Goal: Task Accomplishment & Management: Use online tool/utility

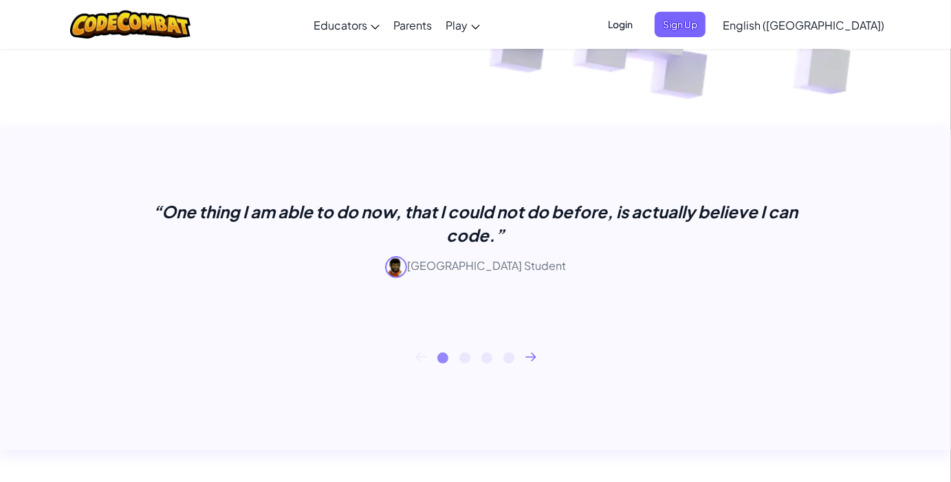
scroll to position [488, 0]
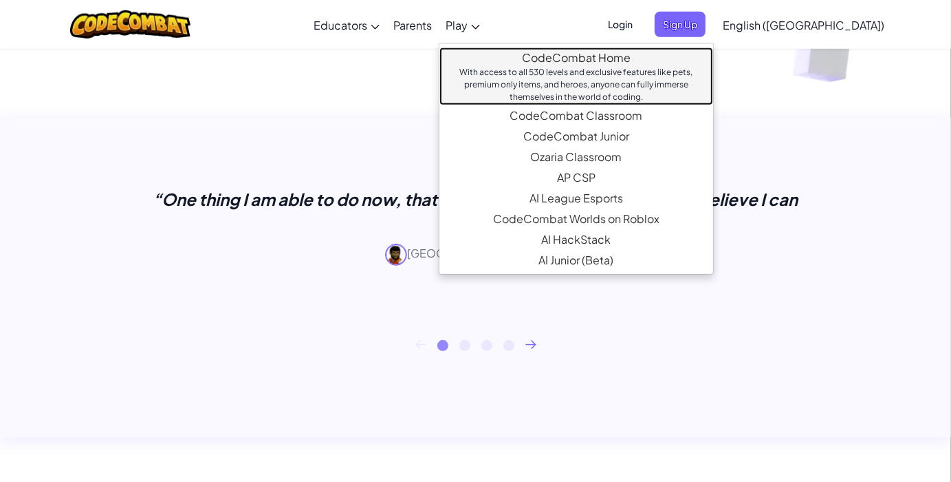
click at [552, 52] on link "CodeCombat Home With access to all 530 levels and exclusive features like pets,…" at bounding box center [577, 76] width 274 height 58
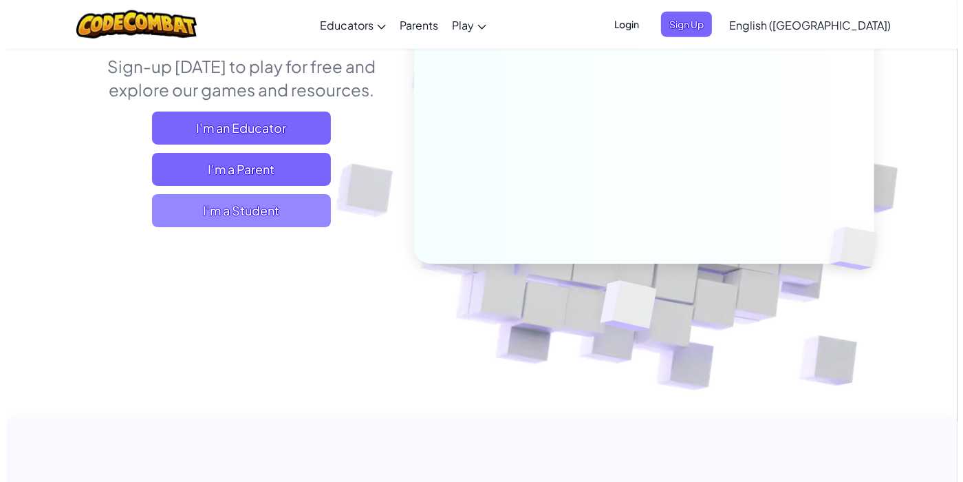
scroll to position [182, 0]
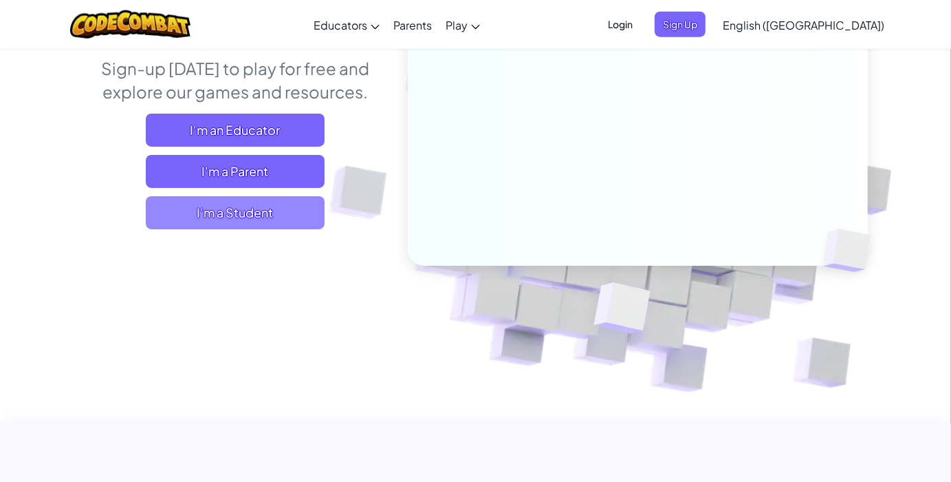
click at [259, 218] on span "I'm a Student" at bounding box center [235, 212] width 179 height 33
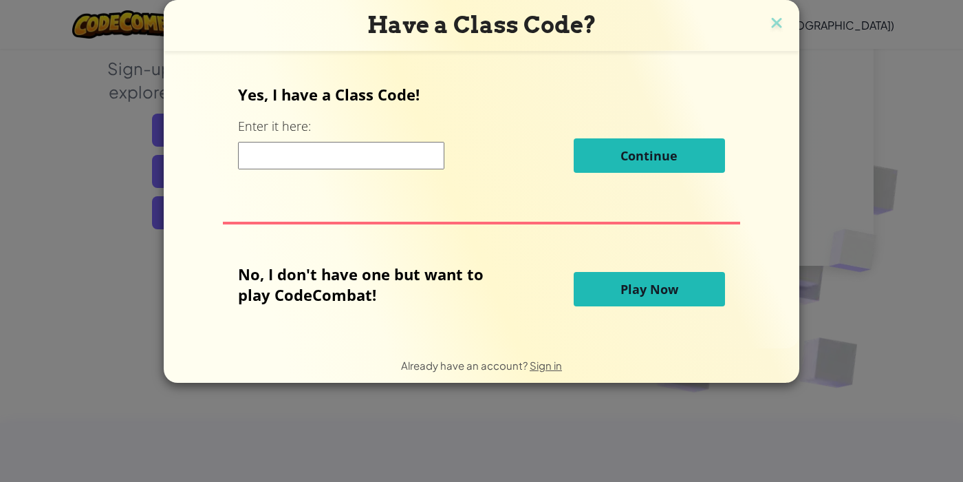
click at [628, 290] on span "Play Now" at bounding box center [650, 289] width 58 height 17
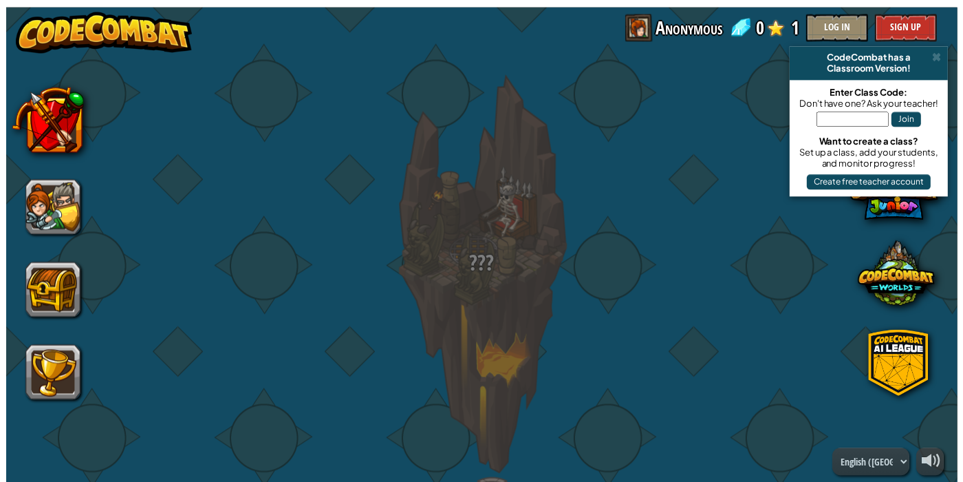
scroll to position [0, 0]
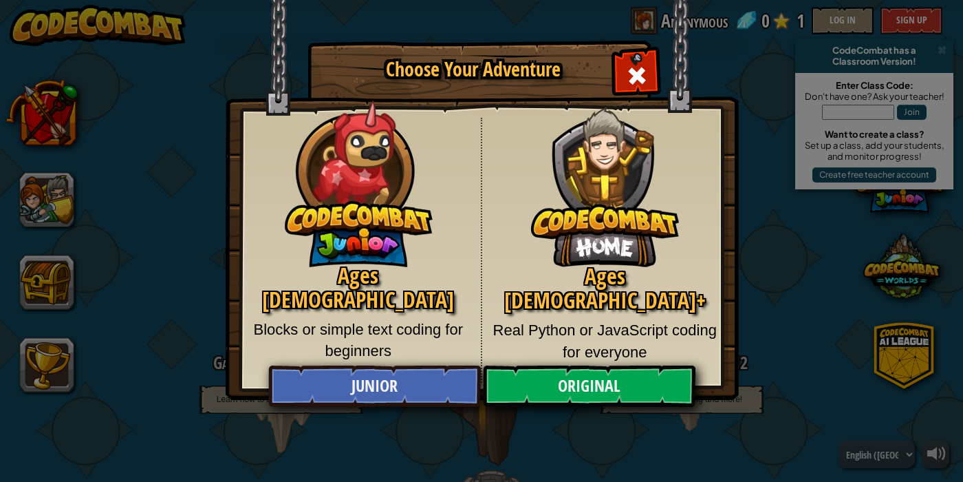
click at [587, 205] on div "Ages [DEMOGRAPHIC_DATA]+ Real Python or JavaScript coding for everyone" at bounding box center [605, 250] width 246 height 265
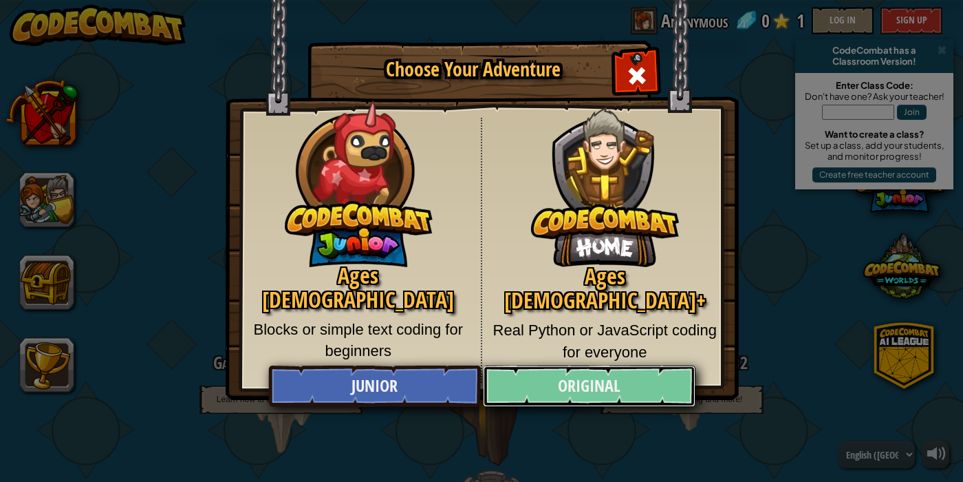
click at [609, 390] on link "Original" at bounding box center [589, 385] width 212 height 41
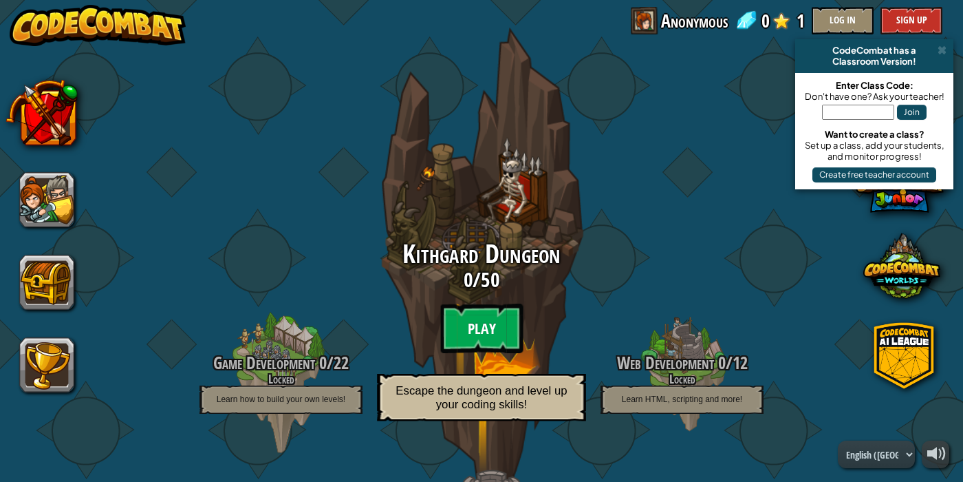
click at [486, 327] on btn "Play" at bounding box center [481, 328] width 83 height 50
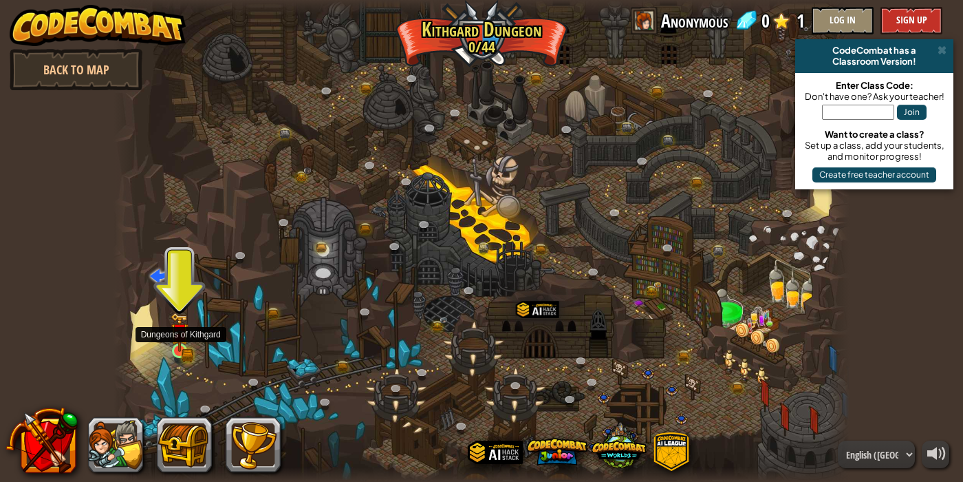
click at [185, 345] on img at bounding box center [180, 332] width 18 height 40
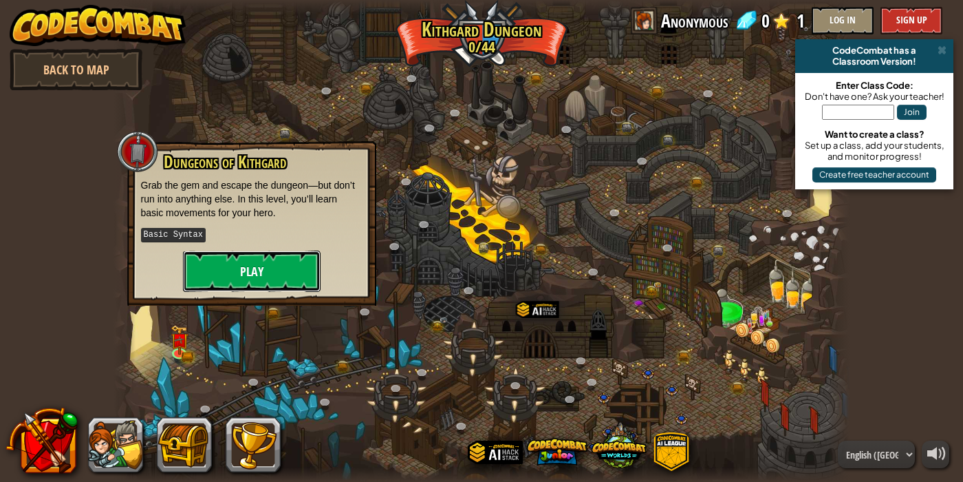
click at [244, 274] on button "Play" at bounding box center [252, 270] width 138 height 41
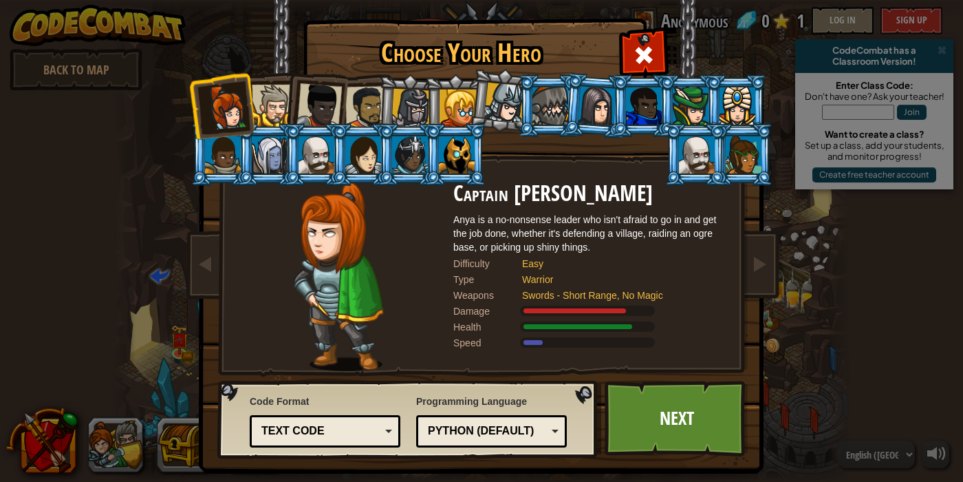
click at [268, 100] on div at bounding box center [273, 106] width 42 height 42
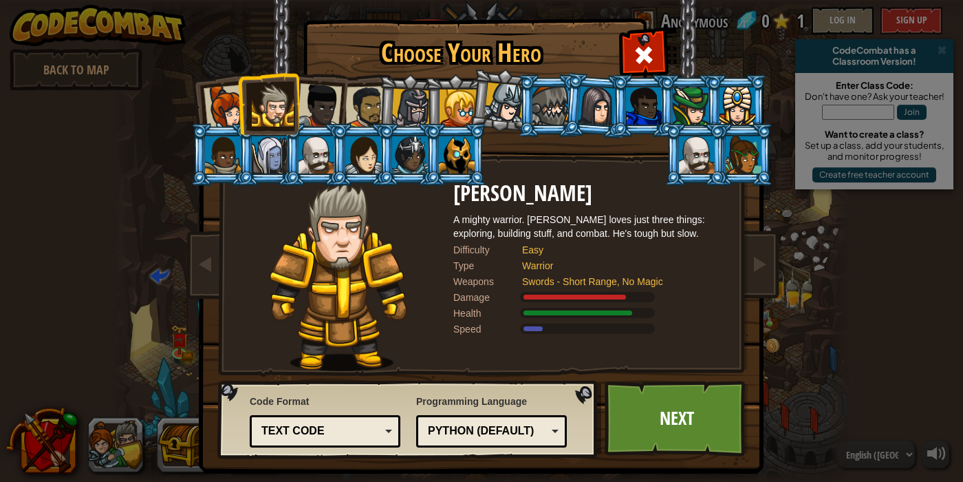
click at [237, 103] on li at bounding box center [268, 103] width 62 height 63
click at [216, 105] on div at bounding box center [226, 107] width 45 height 45
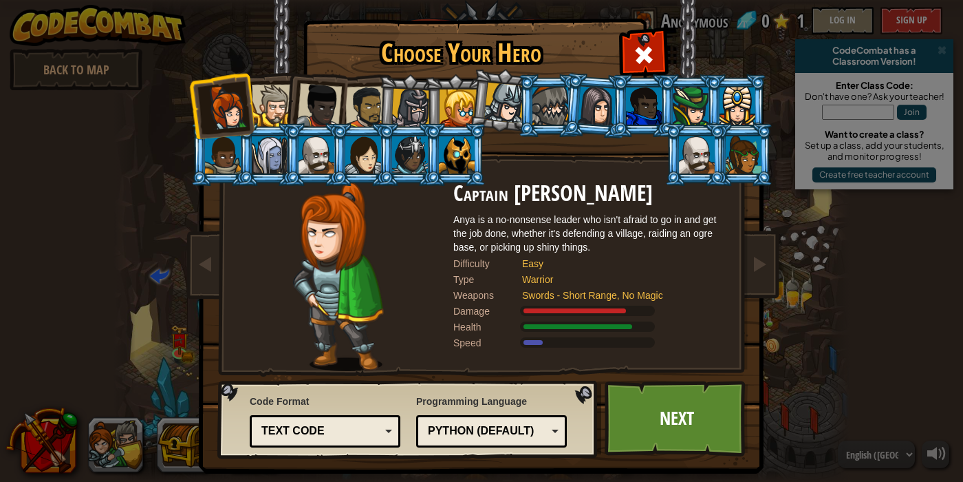
click at [407, 97] on div at bounding box center [410, 108] width 39 height 39
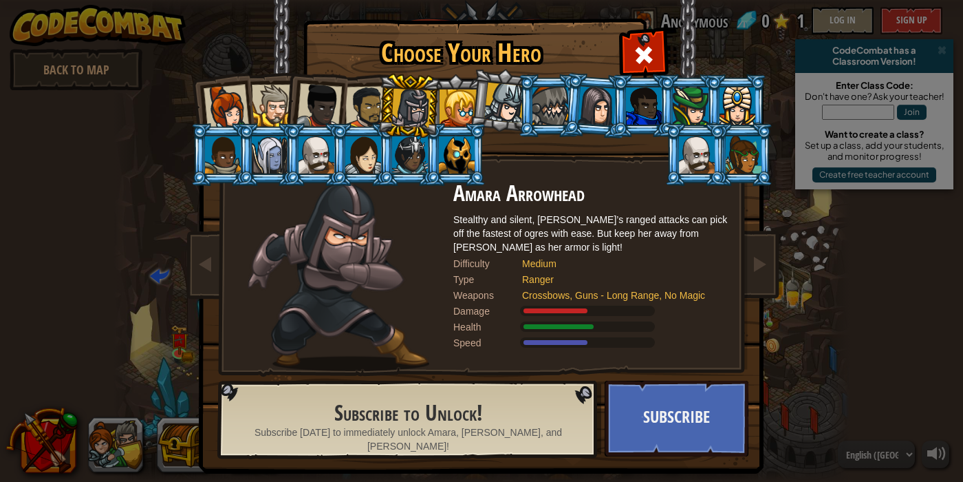
click at [369, 103] on div at bounding box center [366, 107] width 43 height 43
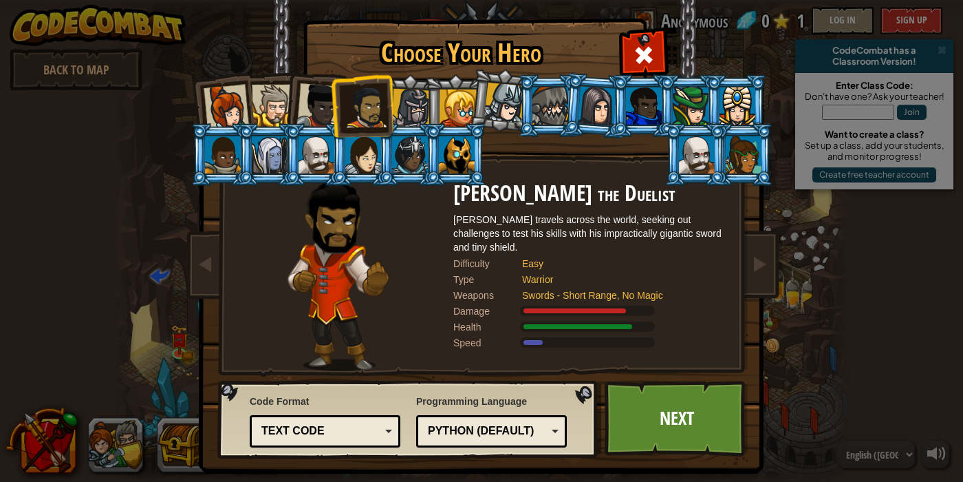
click at [309, 109] on div at bounding box center [318, 105] width 45 height 45
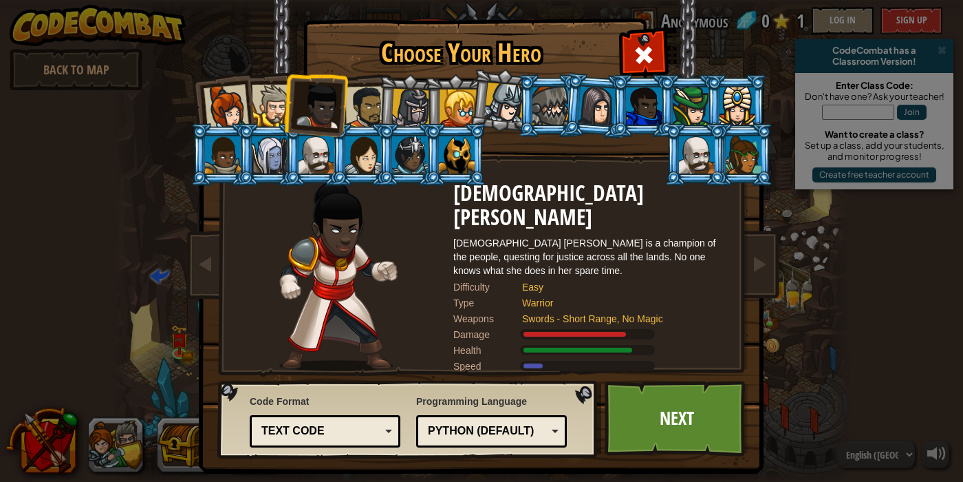
click at [502, 96] on div at bounding box center [504, 103] width 41 height 41
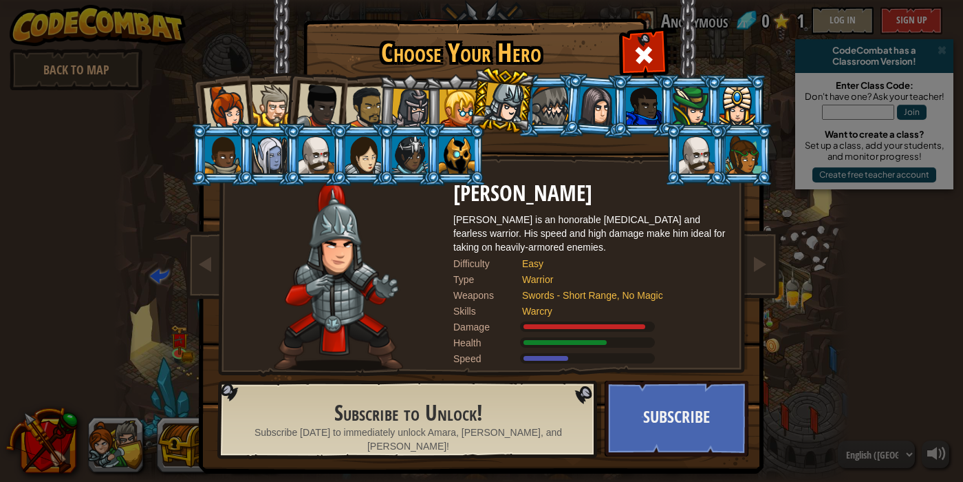
click at [455, 109] on div at bounding box center [458, 107] width 37 height 37
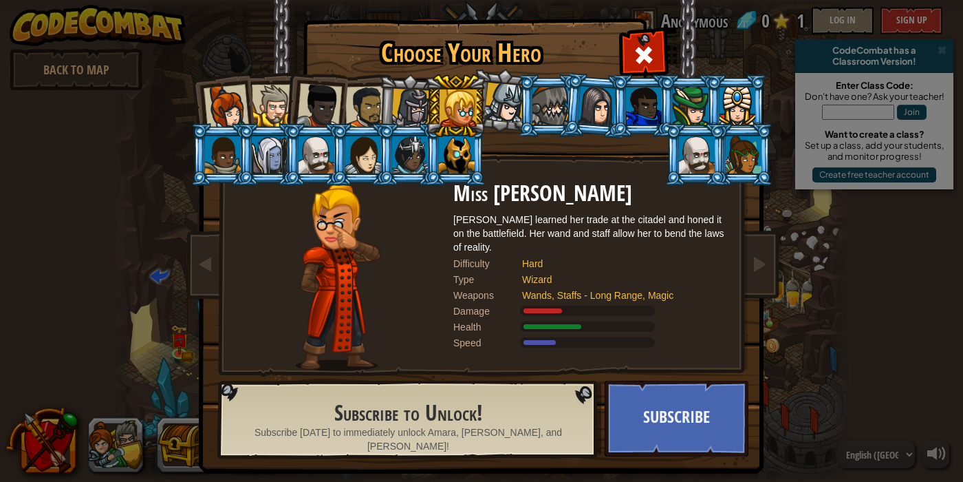
click at [408, 116] on div at bounding box center [410, 108] width 39 height 39
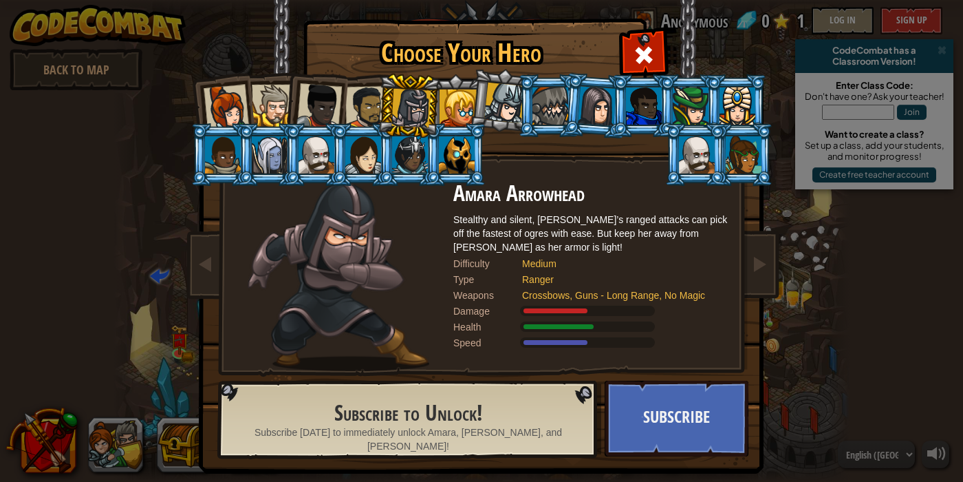
click at [354, 117] on div at bounding box center [366, 107] width 43 height 43
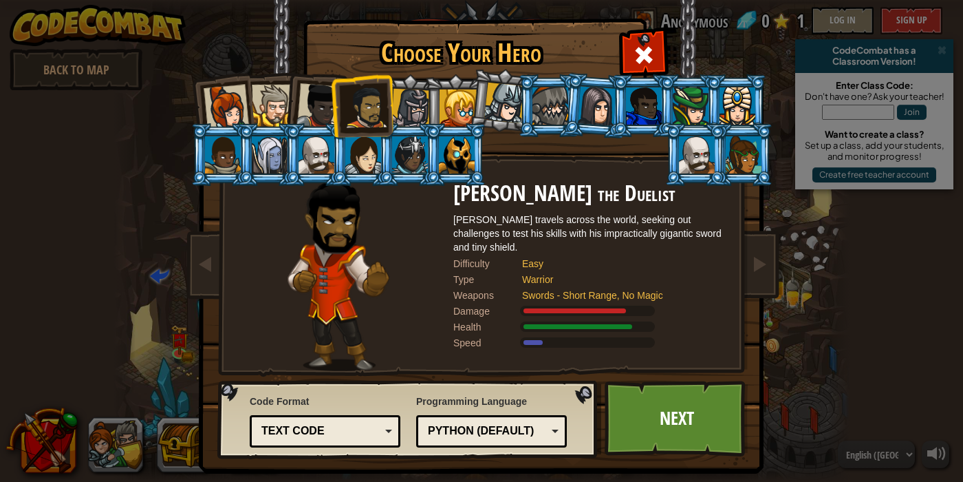
click at [303, 431] on div "Text code" at bounding box center [320, 431] width 119 height 16
click at [310, 410] on div "Code Format Text code Blocks and code Blocks Blocks (Icons) Text code Blocks - …" at bounding box center [325, 421] width 151 height 60
click at [305, 110] on div at bounding box center [318, 105] width 45 height 45
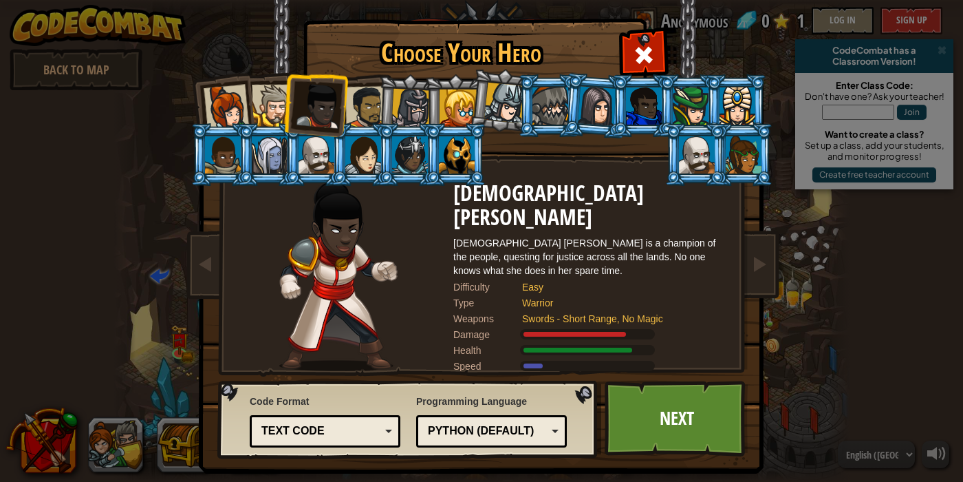
click at [277, 109] on div at bounding box center [273, 106] width 42 height 42
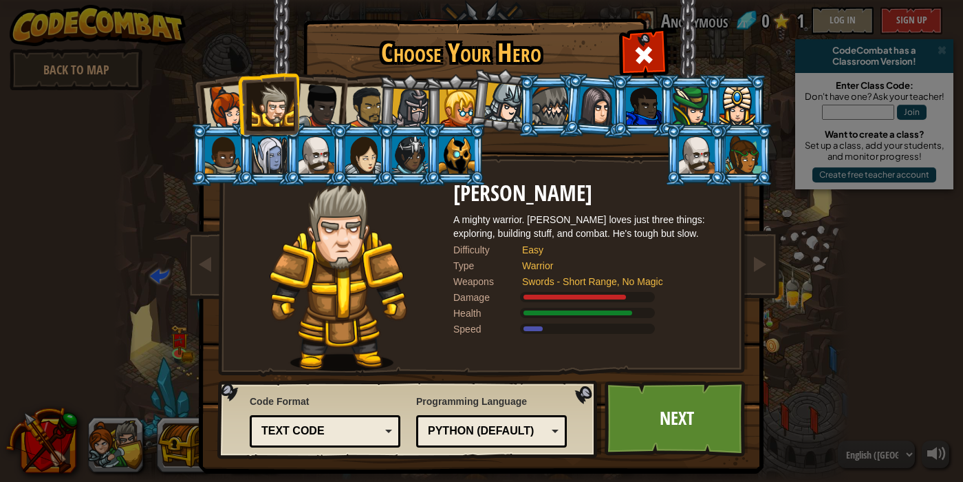
click at [240, 108] on li at bounding box center [268, 103] width 62 height 63
click at [222, 106] on div at bounding box center [226, 107] width 45 height 45
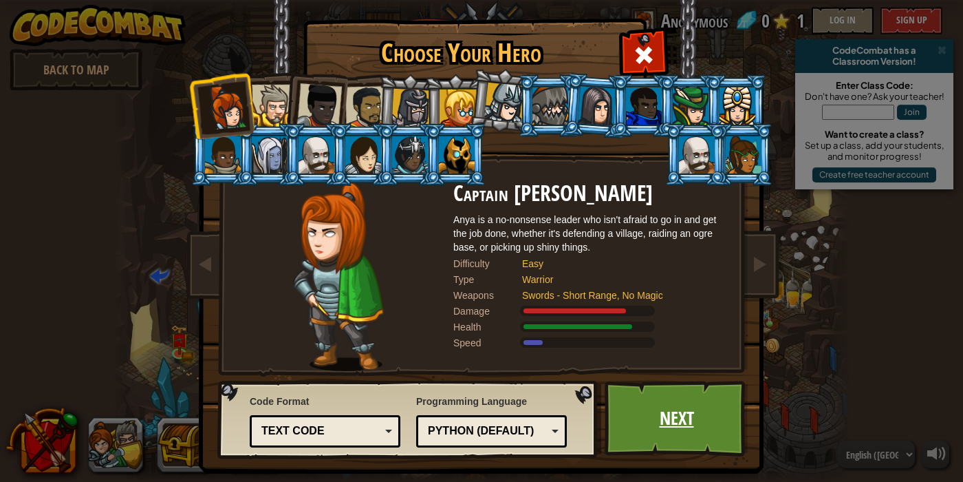
click at [681, 402] on link "Next" at bounding box center [677, 418] width 144 height 76
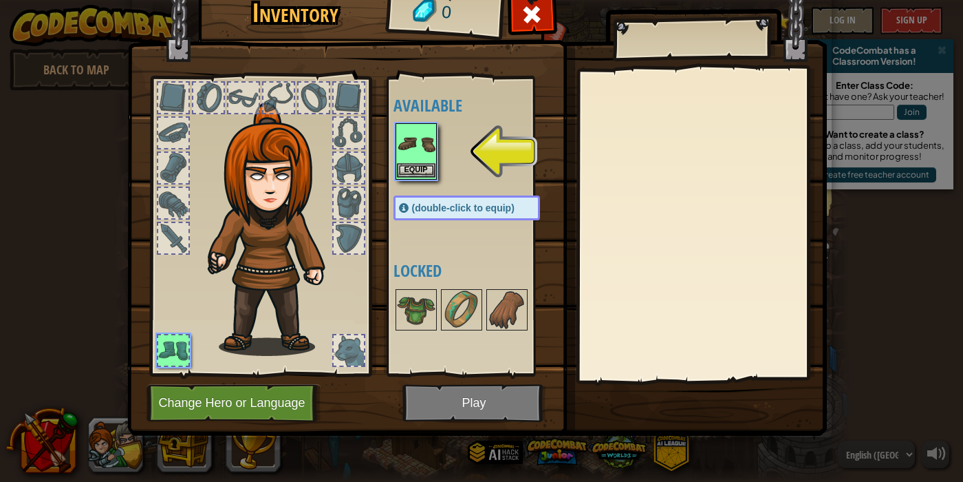
click at [416, 145] on img at bounding box center [416, 144] width 39 height 39
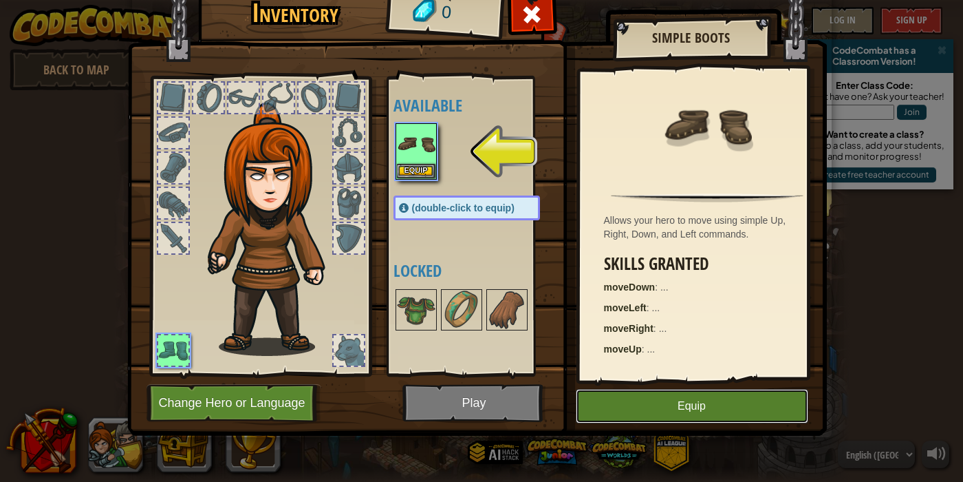
click at [648, 397] on button "Equip" at bounding box center [692, 406] width 233 height 34
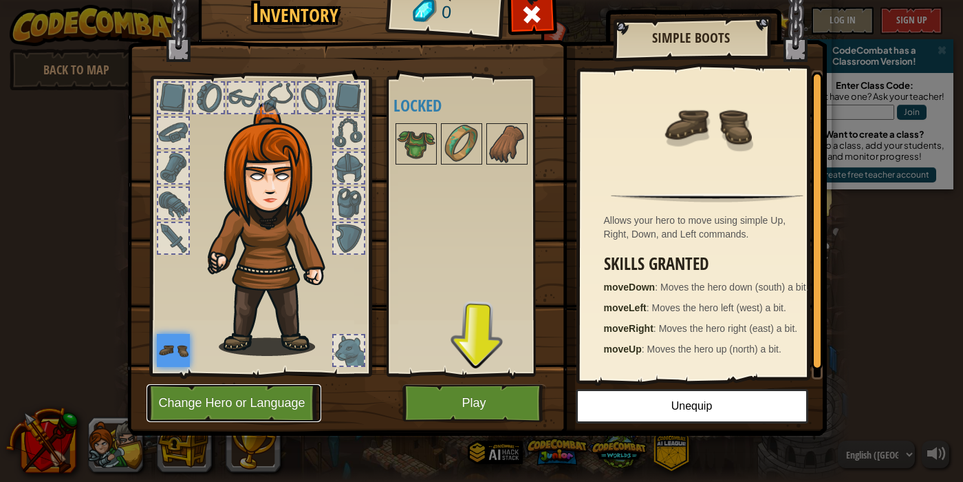
click at [288, 398] on button "Change Hero or Language" at bounding box center [234, 403] width 175 height 38
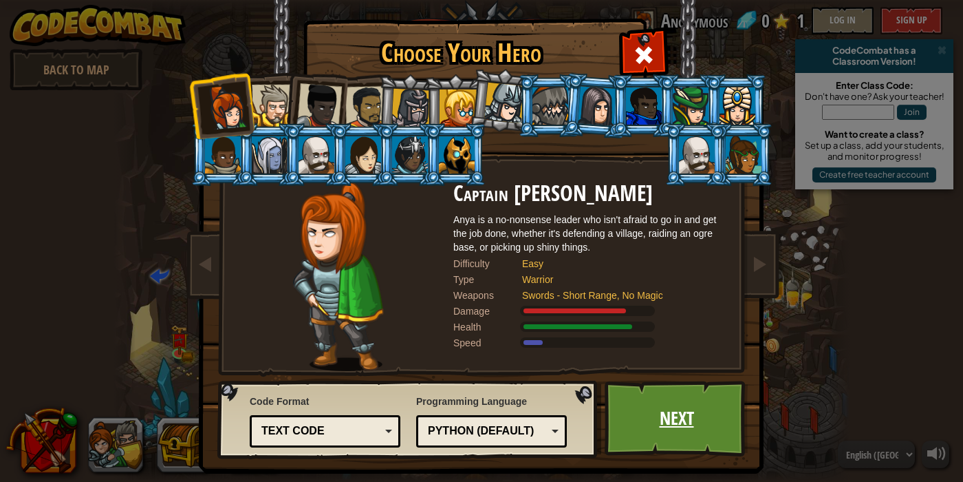
click at [645, 420] on link "Next" at bounding box center [677, 418] width 144 height 76
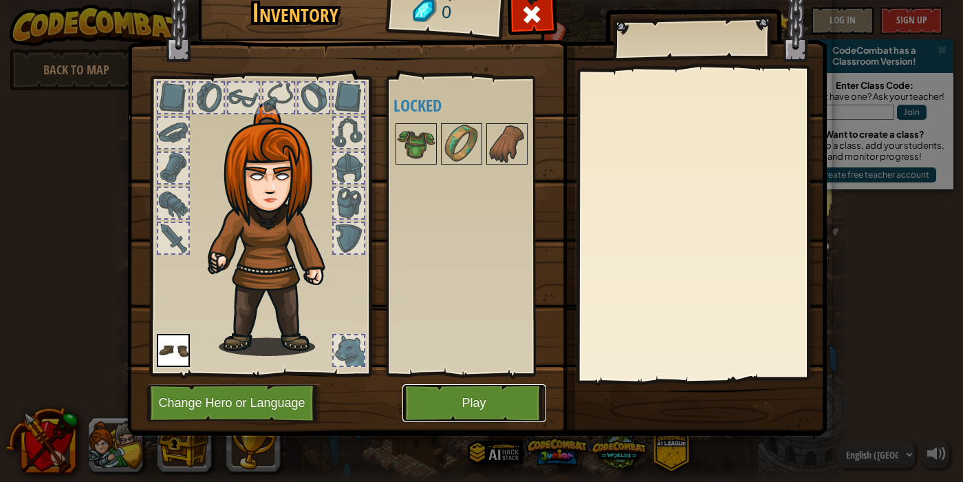
click at [488, 411] on button "Play" at bounding box center [474, 403] width 144 height 38
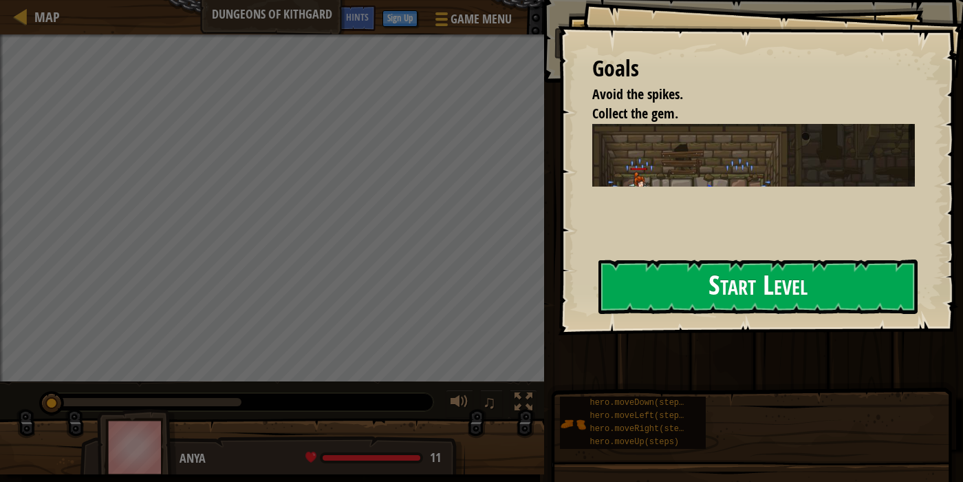
click at [719, 290] on button "Start Level" at bounding box center [757, 286] width 319 height 54
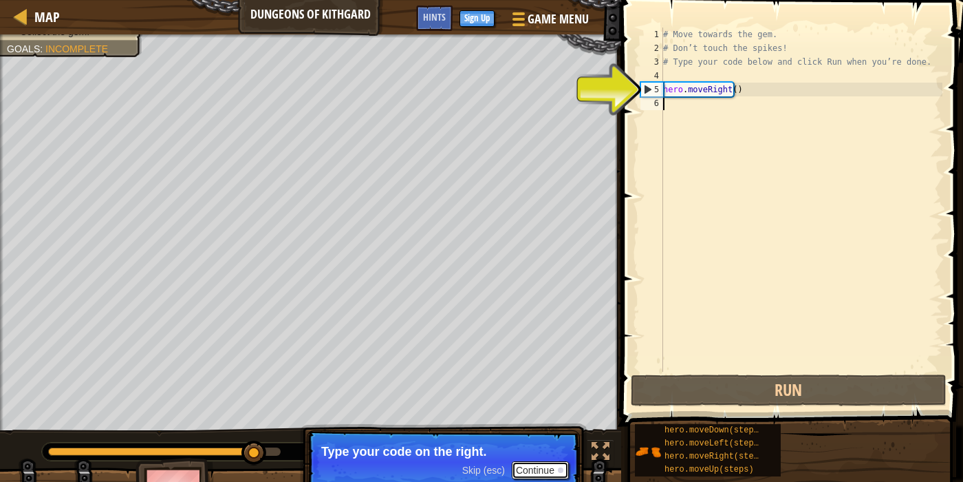
click at [544, 470] on button "Continue" at bounding box center [540, 470] width 57 height 18
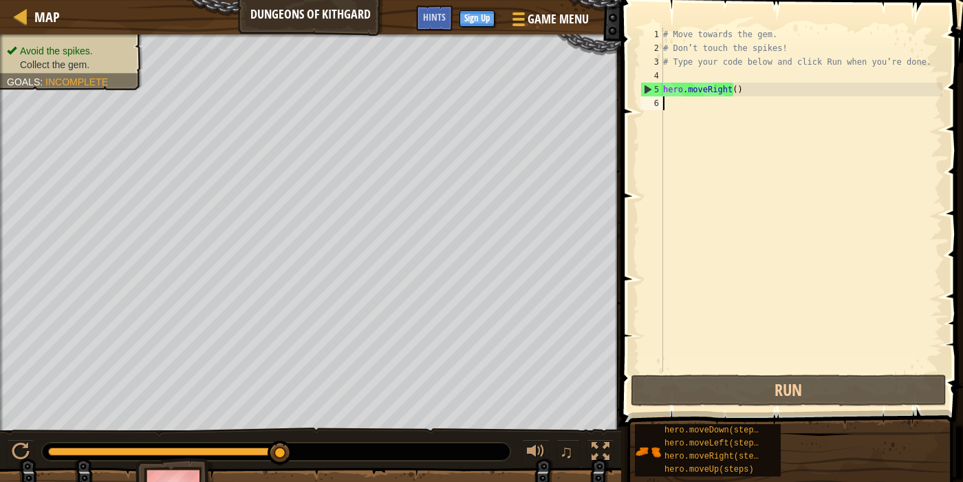
scroll to position [7, 0]
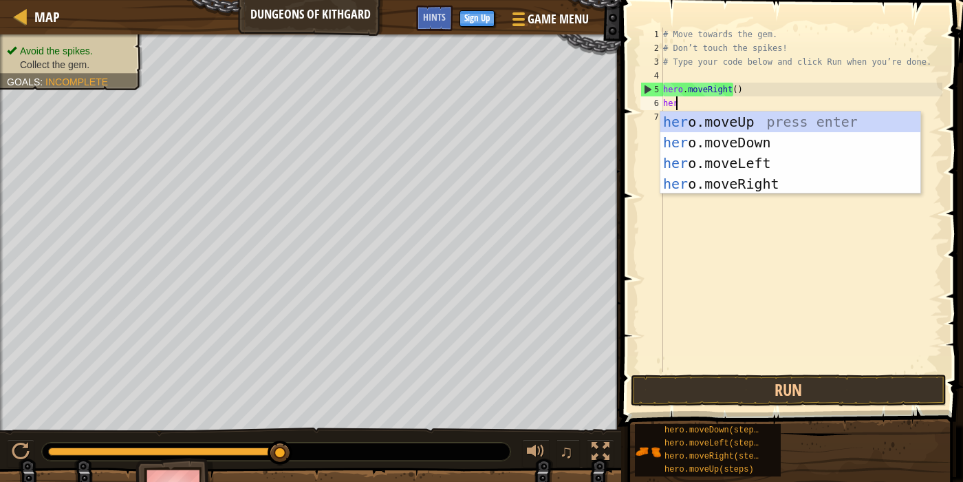
type textarea "hero"
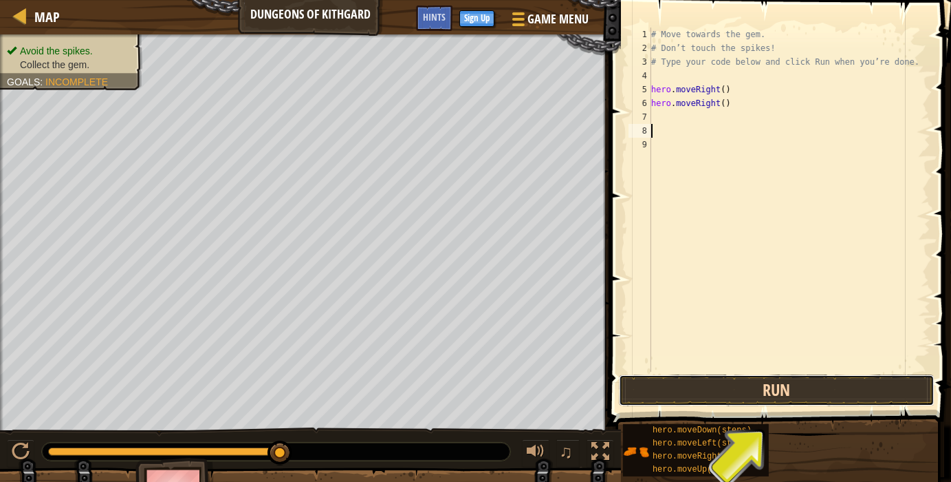
click at [732, 385] on button "Run" at bounding box center [777, 390] width 316 height 32
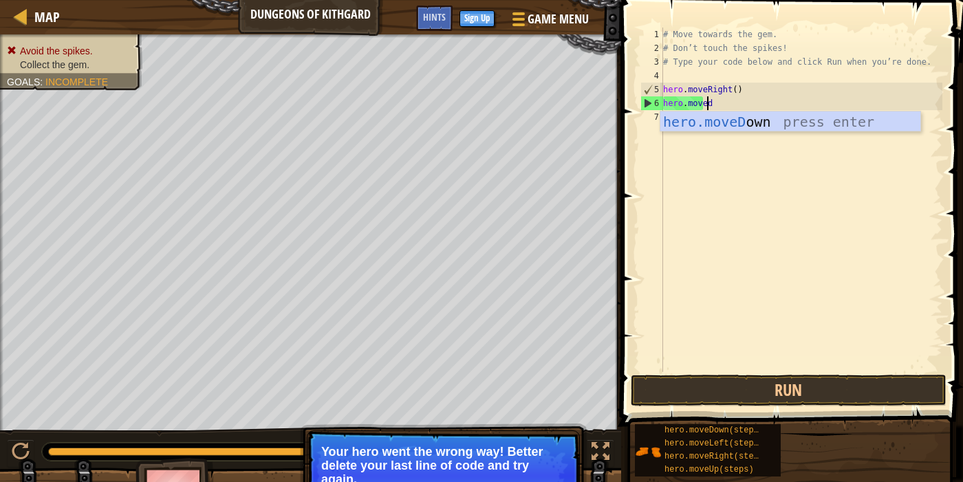
scroll to position [7, 4]
type textarea "hero.movedown"
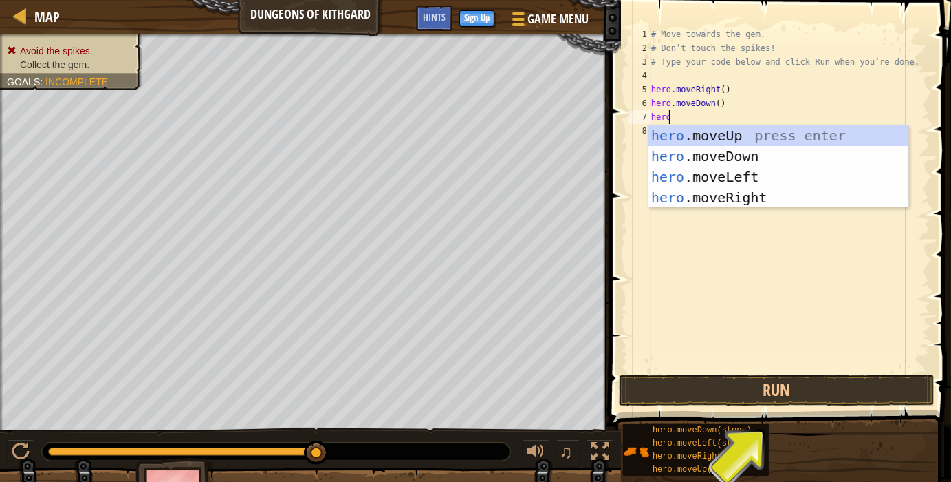
scroll to position [7, 1]
type textarea "[DOMAIN_NAME]"
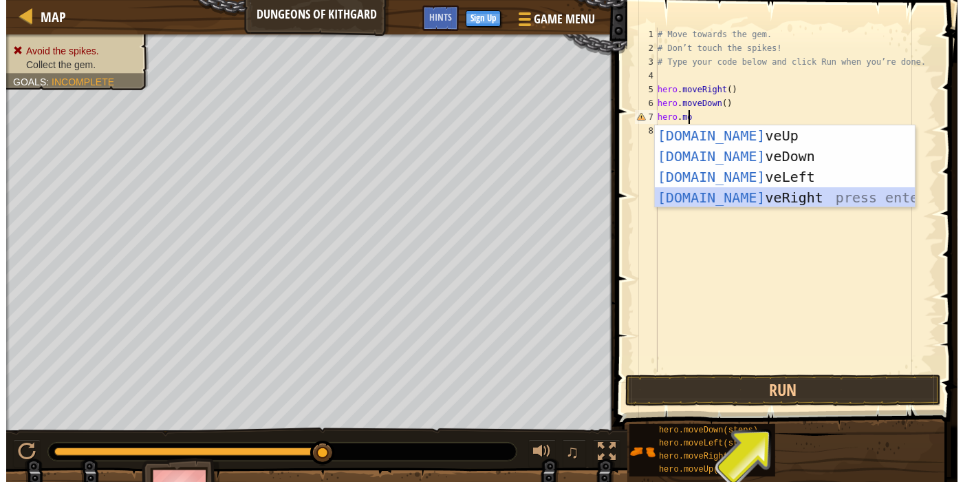
scroll to position [7, 0]
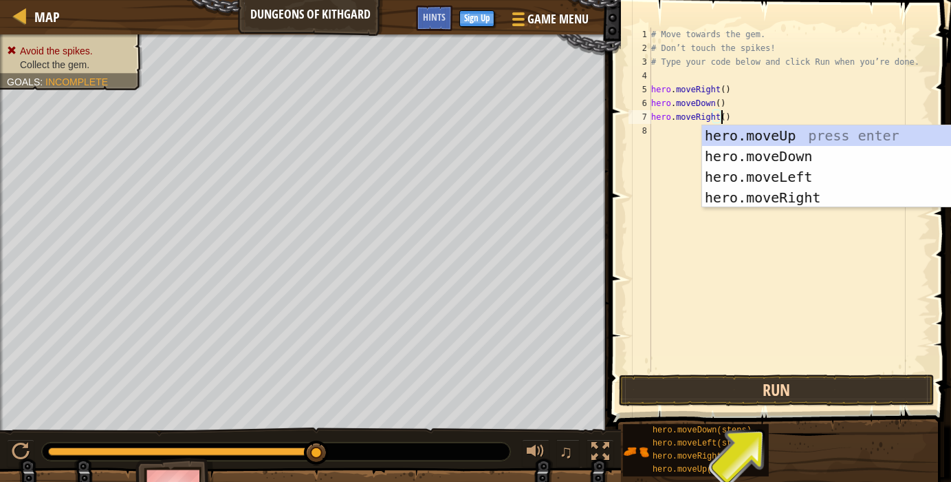
type textarea "hero.moveRight()"
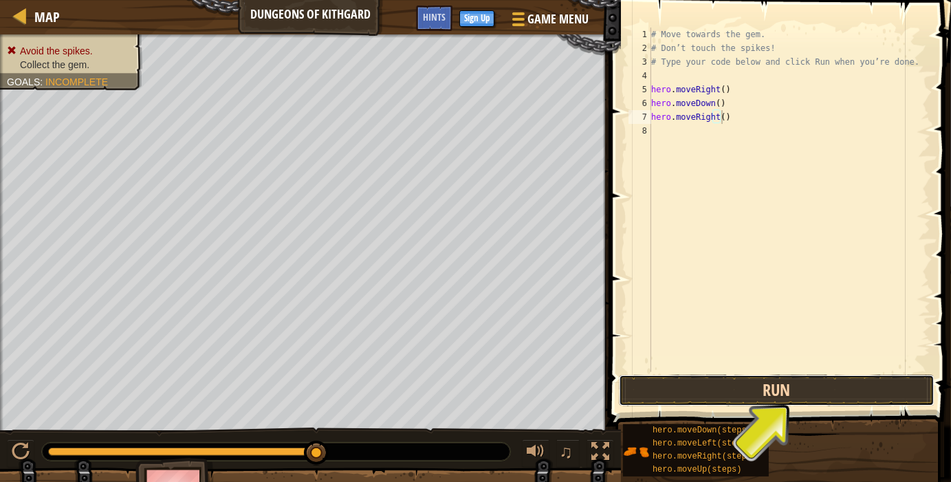
click at [780, 385] on button "Run" at bounding box center [777, 390] width 316 height 32
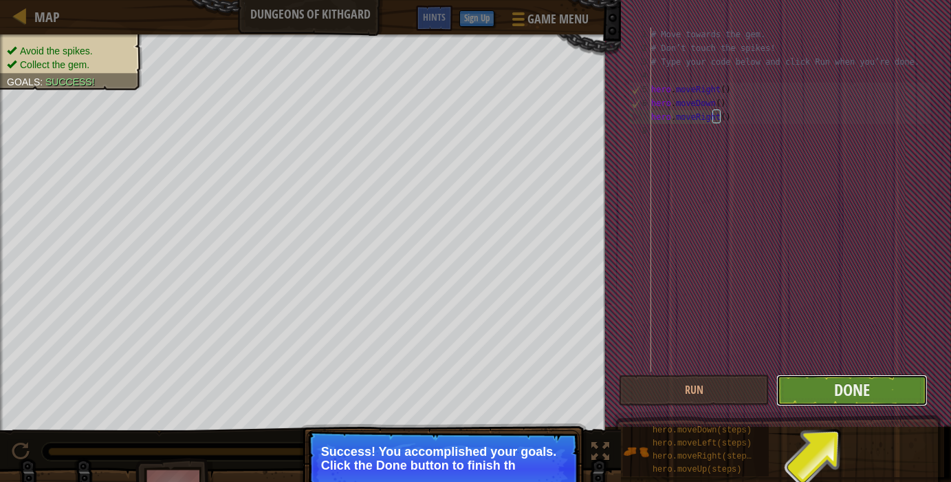
click at [812, 390] on button "Done" at bounding box center [852, 390] width 151 height 32
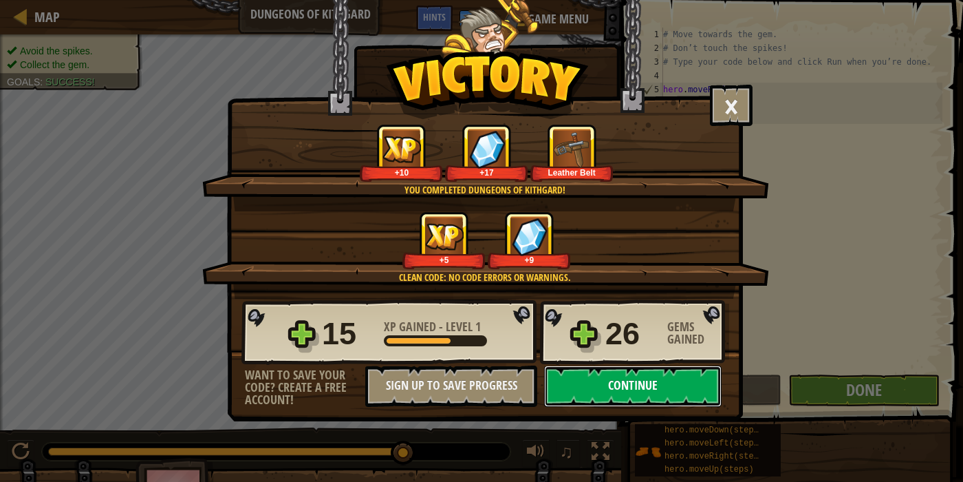
click at [630, 387] on button "Continue" at bounding box center [632, 385] width 177 height 41
